Goal: Information Seeking & Learning: Learn about a topic

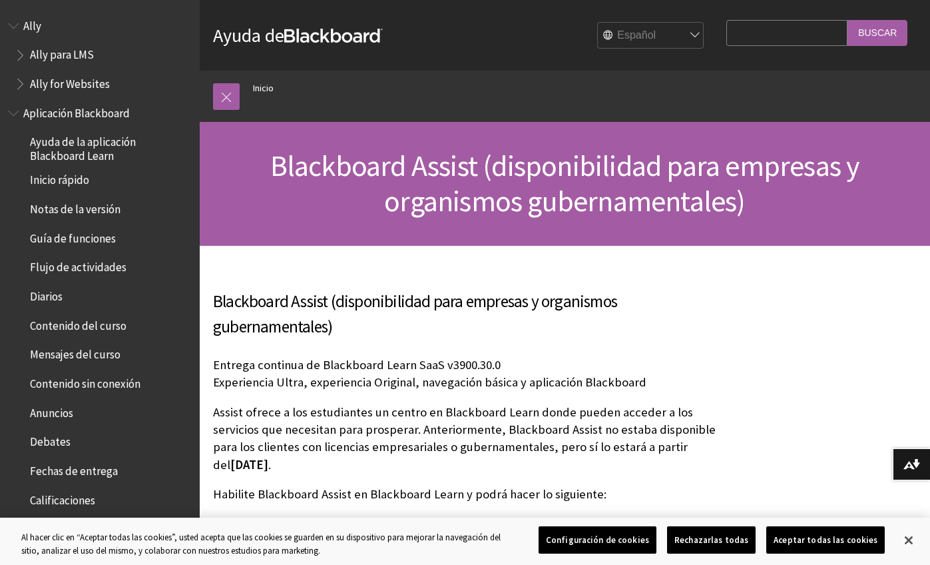
click at [321, 31] on strong "Blackboard" at bounding box center [333, 36] width 99 height 14
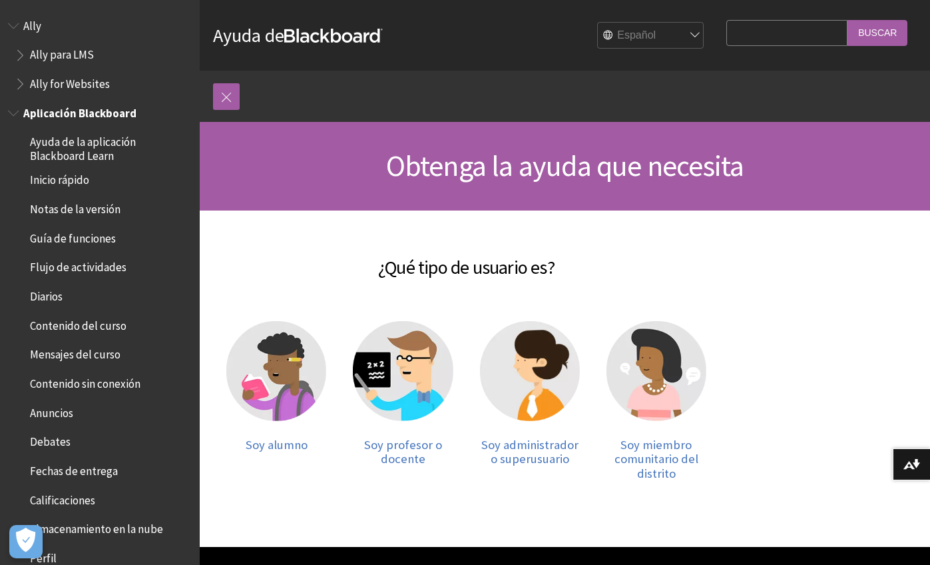
click at [91, 111] on span "Aplicación Blackboard" at bounding box center [79, 111] width 113 height 18
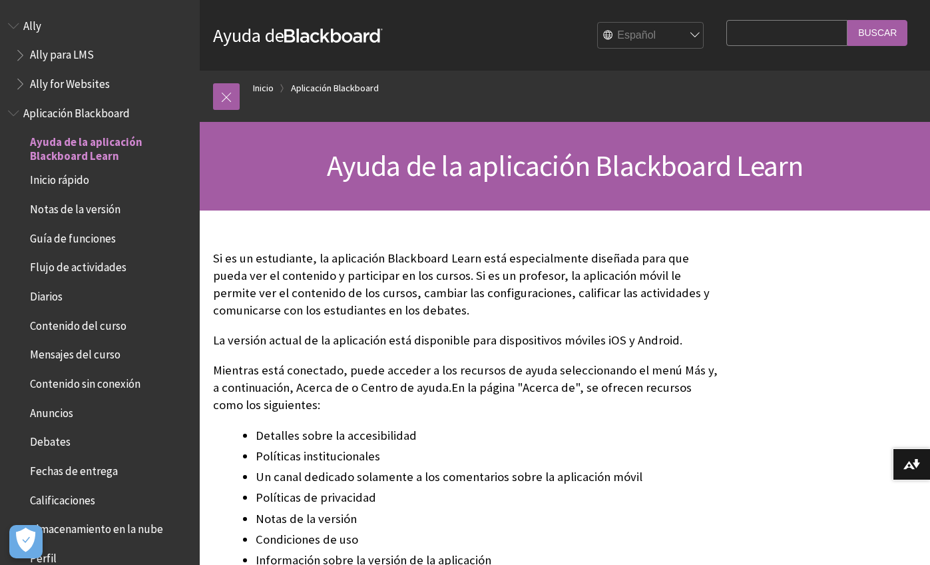
scroll to position [856, 0]
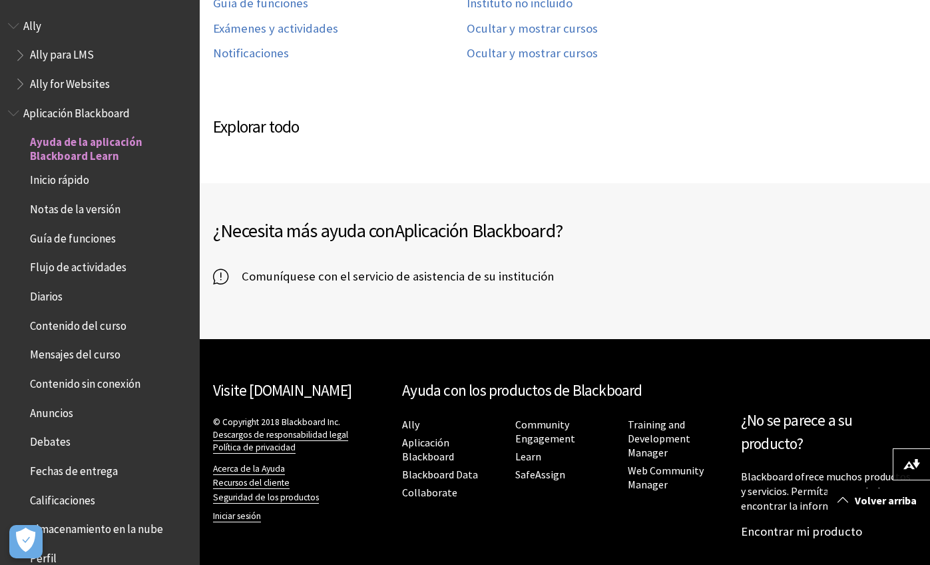
click at [286, 398] on link "Visite [DOMAIN_NAME]" at bounding box center [282, 389] width 139 height 19
